Goal: Transaction & Acquisition: Purchase product/service

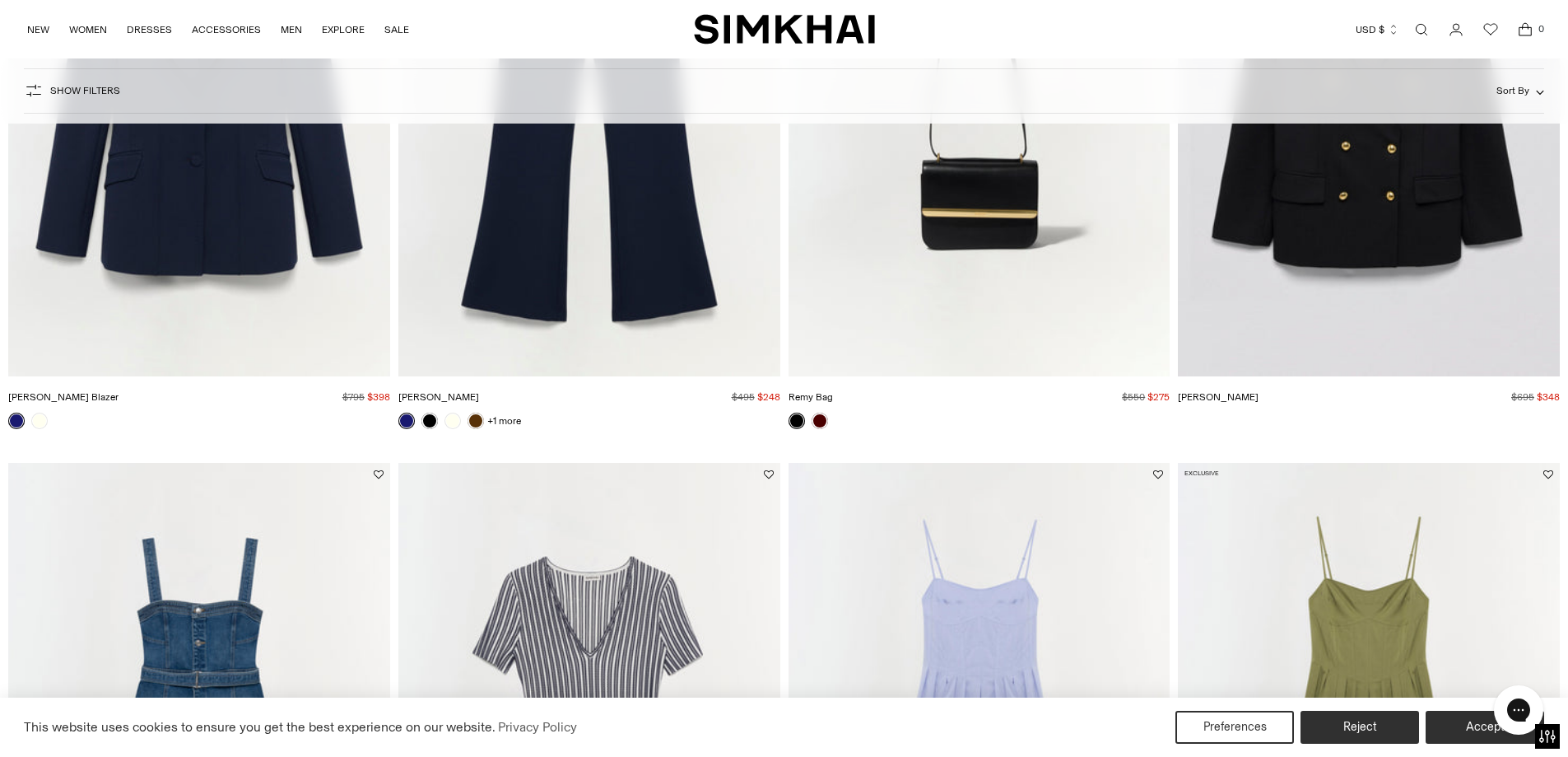
scroll to position [2470, 0]
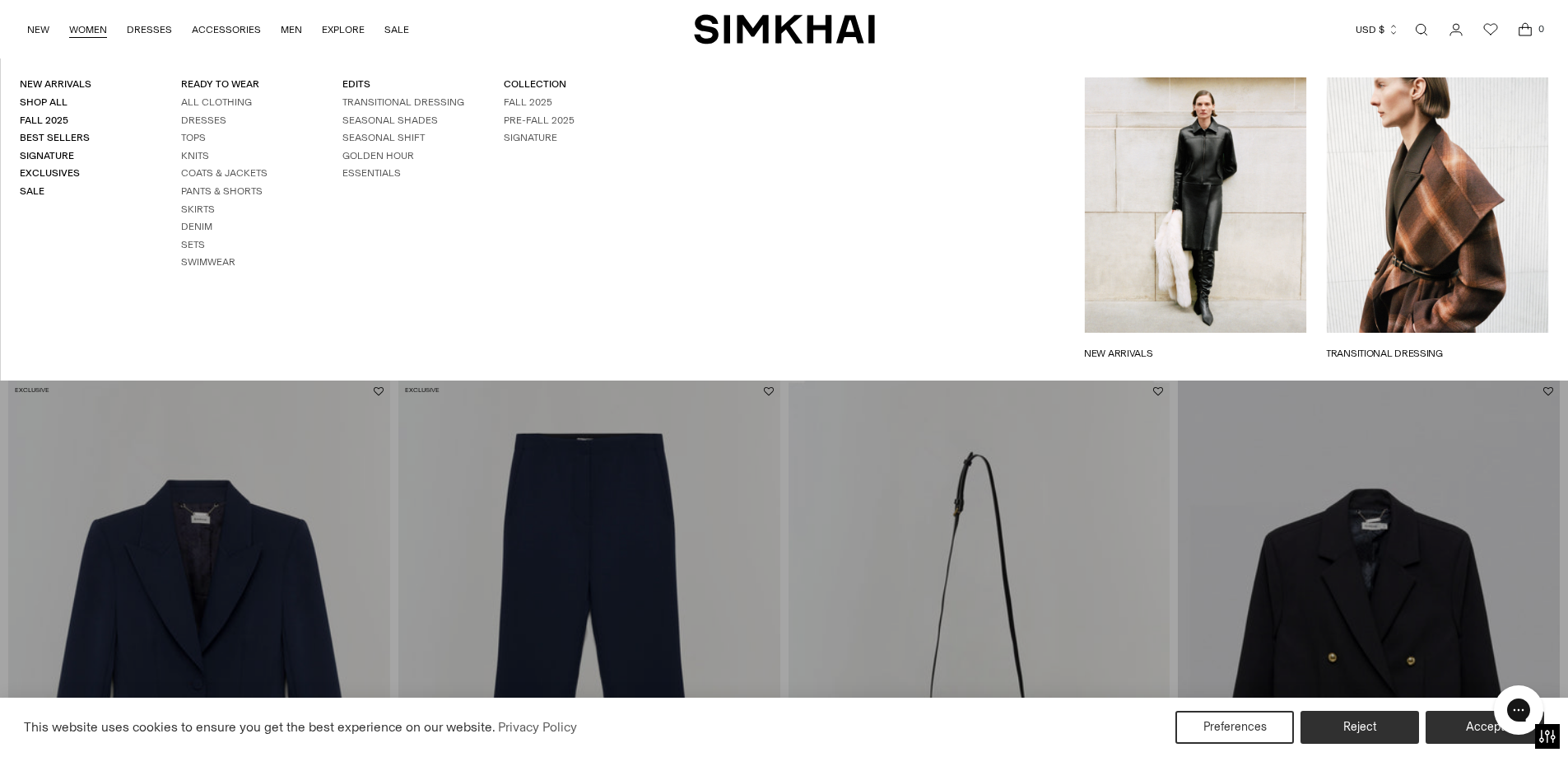
click at [77, 28] on link "WOMEN" at bounding box center [88, 30] width 38 height 36
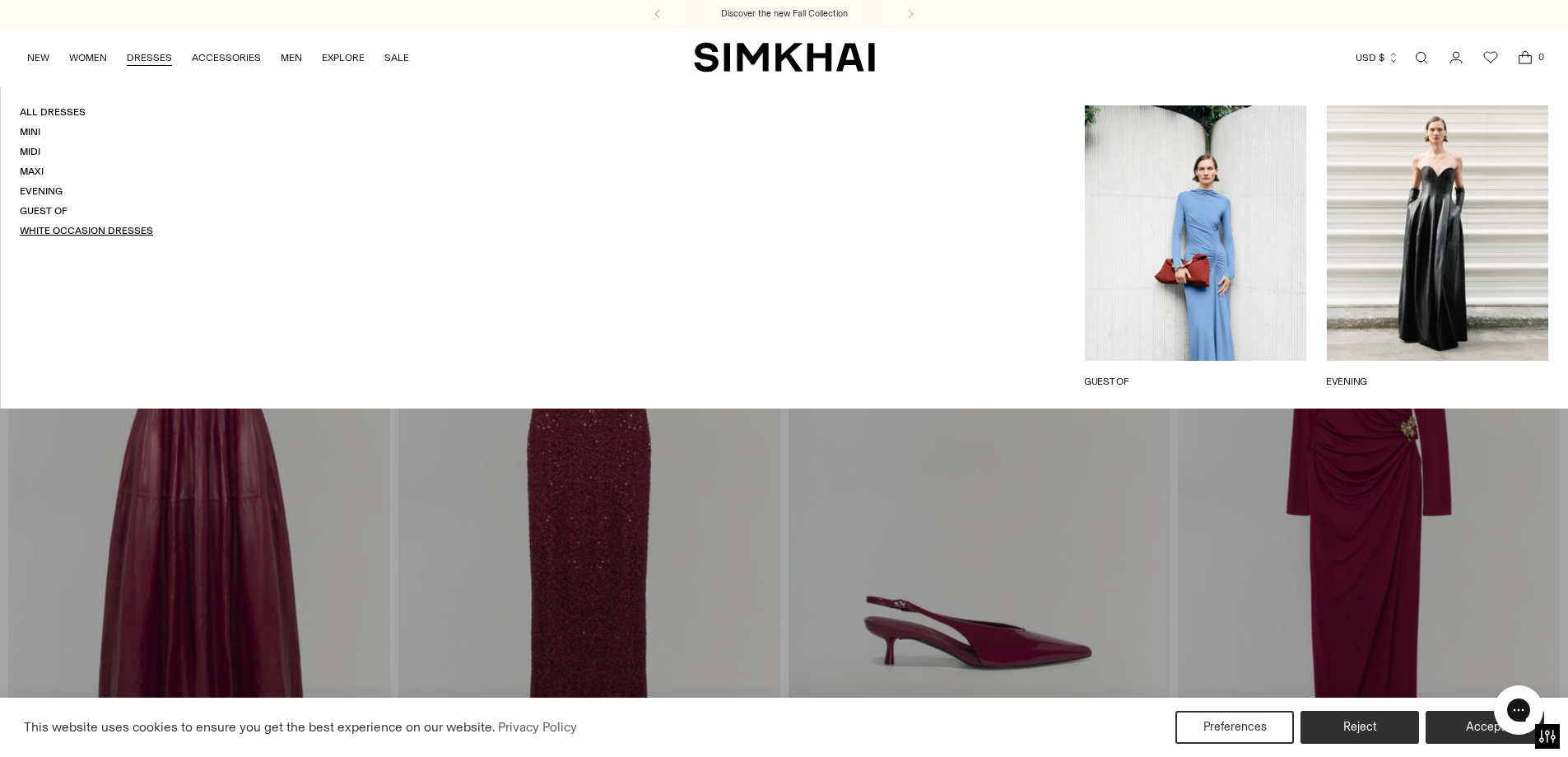
click at [113, 227] on link "White Occasion Dresses" at bounding box center [86, 231] width 133 height 11
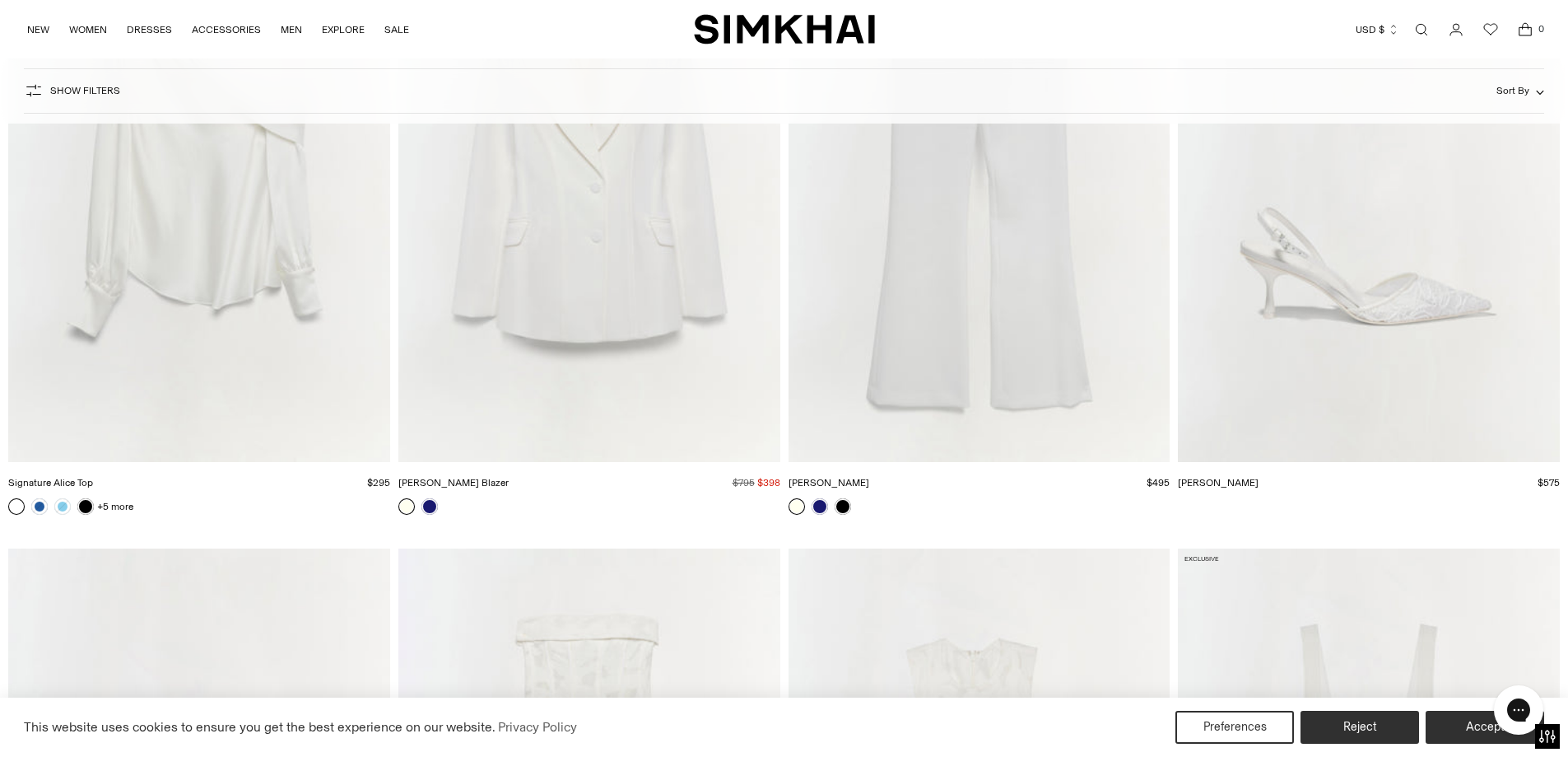
scroll to position [7327, 0]
